Goal: Information Seeking & Learning: Learn about a topic

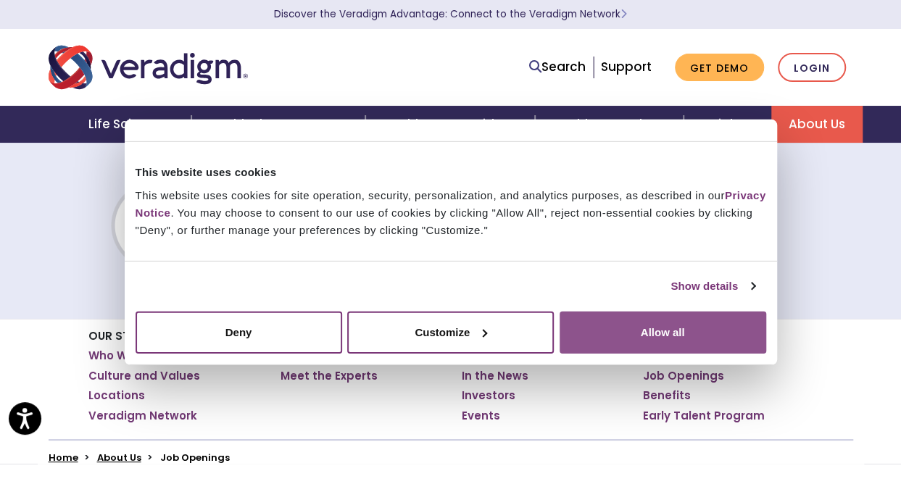
click at [663, 326] on button "Allow all" at bounding box center [663, 332] width 207 height 42
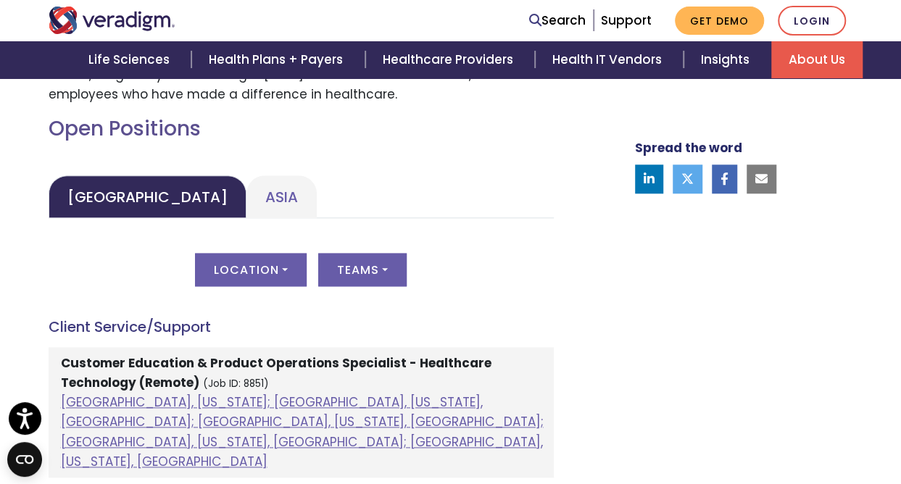
scroll to position [683, 0]
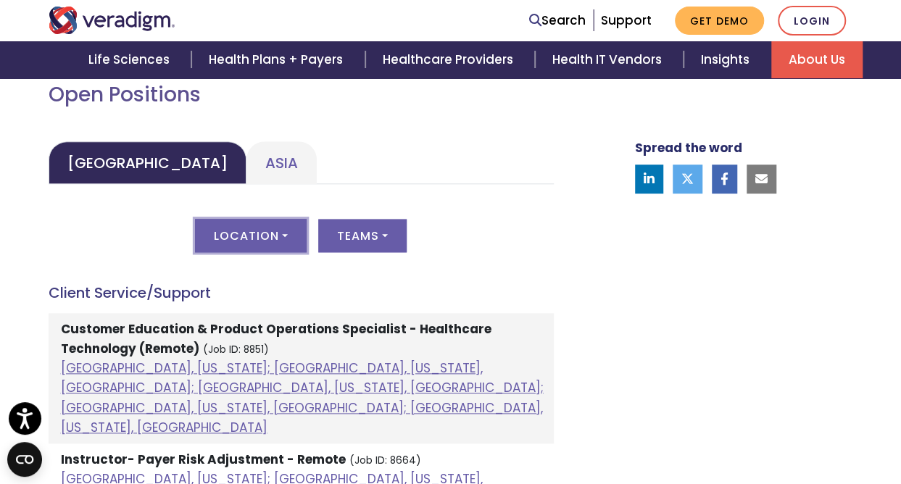
click at [277, 245] on button "Location" at bounding box center [251, 235] width 112 height 33
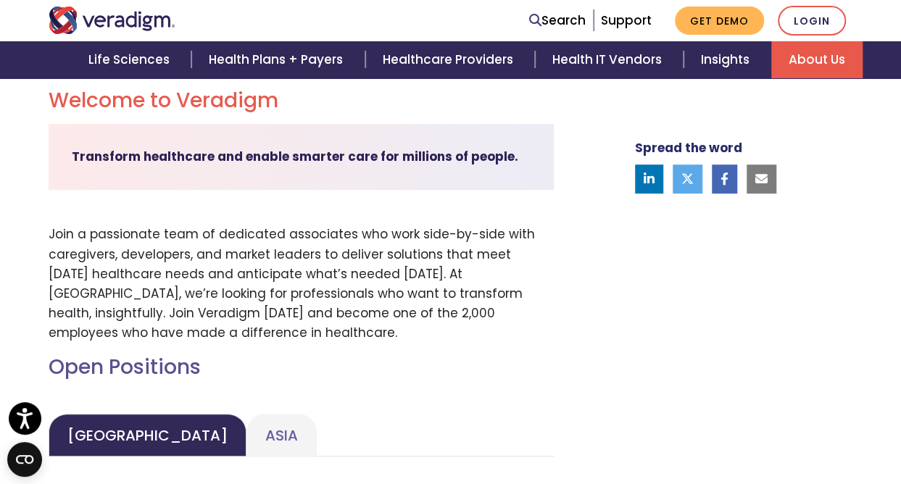
scroll to position [223, 0]
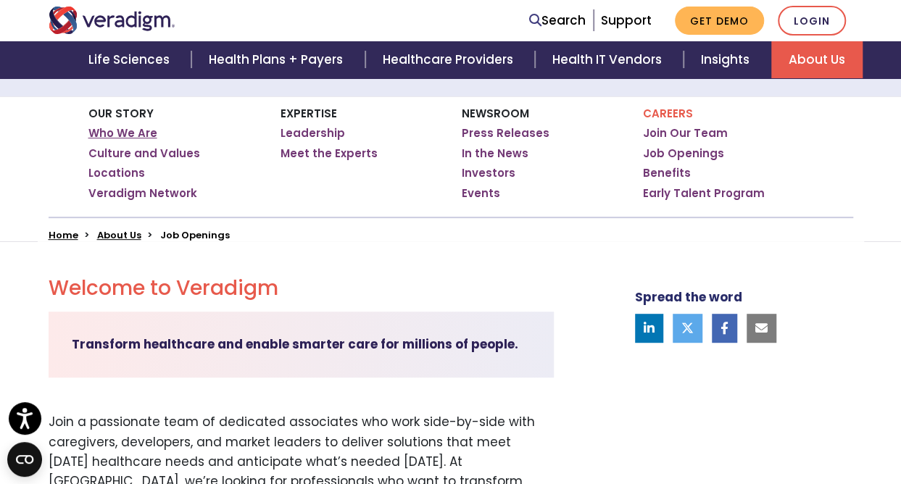
drag, startPoint x: 112, startPoint y: 135, endPoint x: 104, endPoint y: 131, distance: 8.1
click at [104, 131] on link "Who We Are" at bounding box center [122, 133] width 69 height 15
